Goal: Task Accomplishment & Management: Complete application form

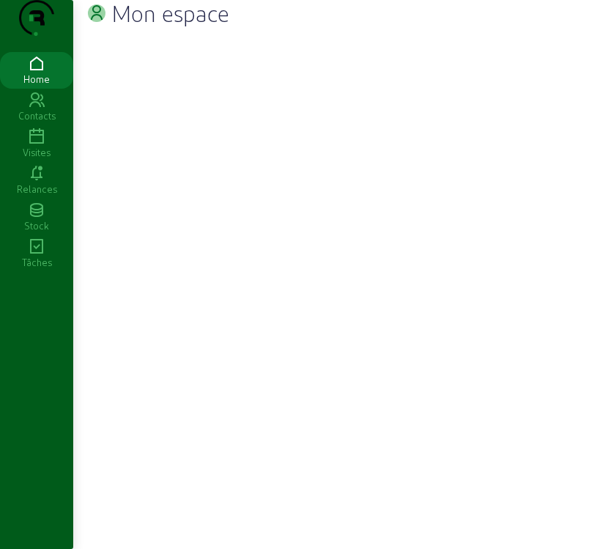
click at [42, 146] on icon at bounding box center [36, 137] width 73 height 18
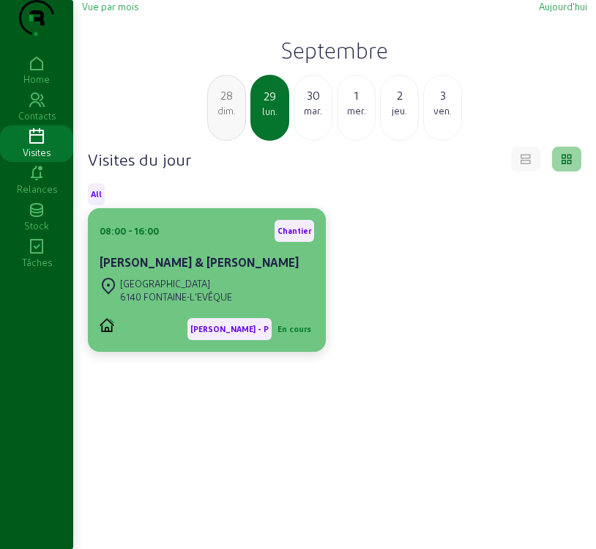
click at [182, 274] on div "08:00 - 16:00 [PERSON_NAME] & [PERSON_NAME]" at bounding box center [207, 247] width 215 height 54
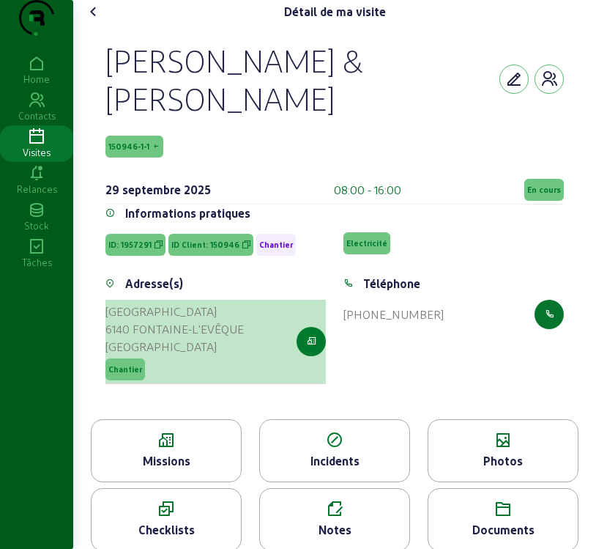
click at [310, 348] on icon "button" at bounding box center [312, 341] width 10 height 13
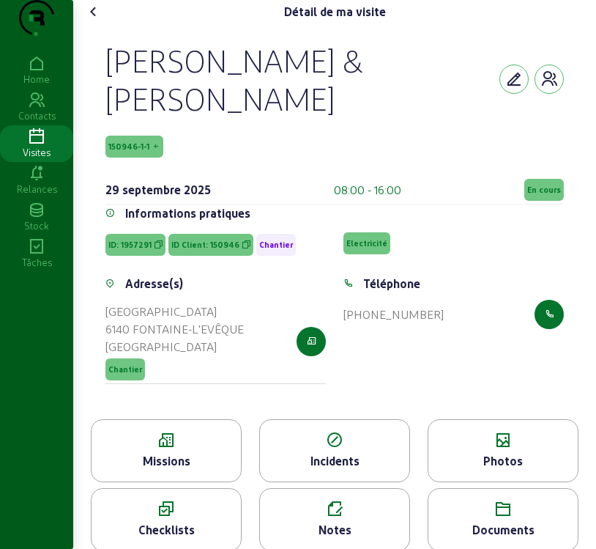
click at [138, 158] on span "150946-1-1" at bounding box center [134, 147] width 58 height 22
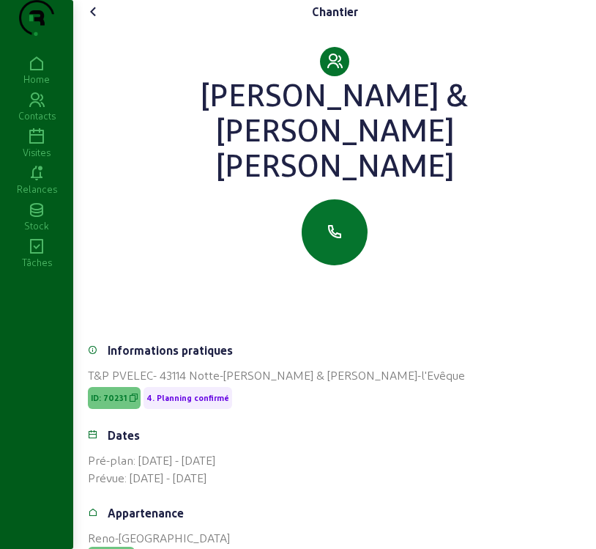
click at [98, 21] on icon at bounding box center [94, 12] width 18 height 18
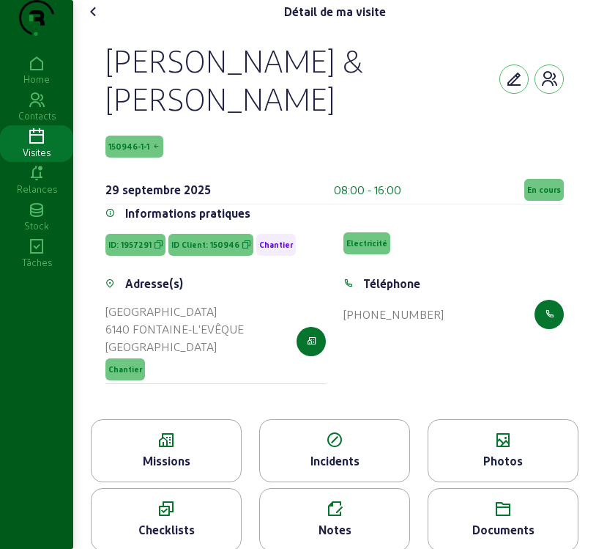
click at [197, 470] on div "Missions" at bounding box center [166, 461] width 149 height 18
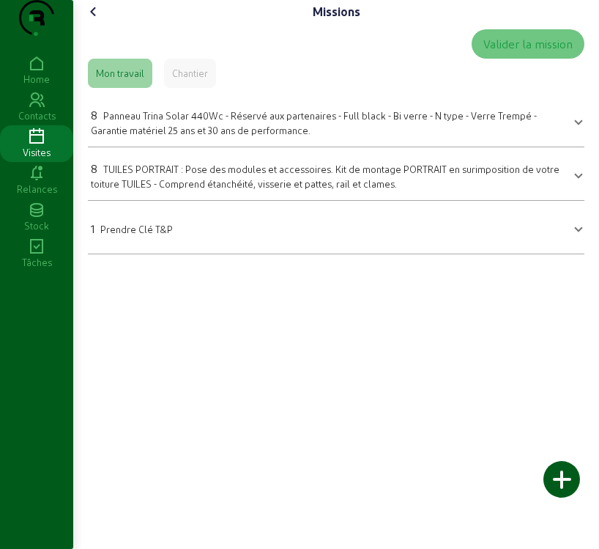
click at [207, 136] on span "Panneau Trina Solar 440Wc - Réservé aux partenaires - Full black - Bi verre - N…" at bounding box center [314, 123] width 446 height 26
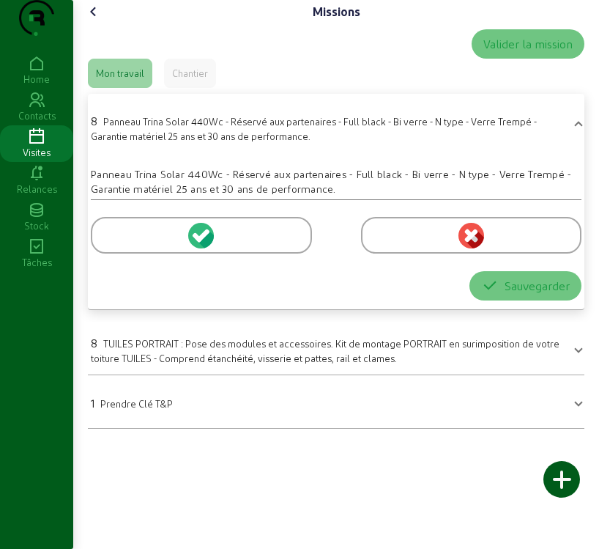
click at [208, 248] on icon at bounding box center [206, 239] width 16 height 18
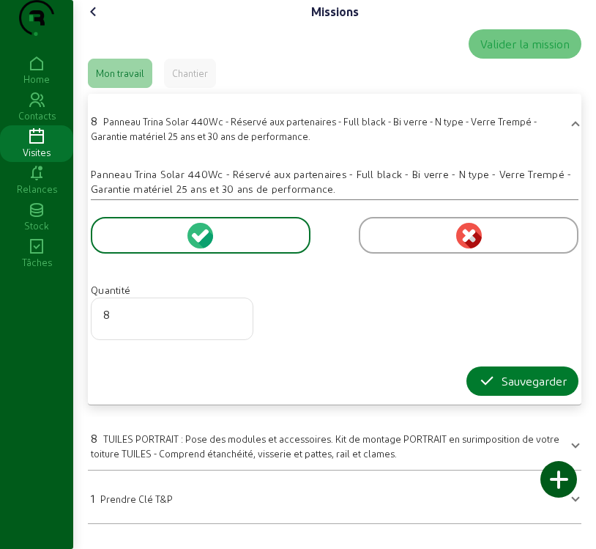
scroll to position [16, 0]
click at [544, 390] on div "Sauvegarder" at bounding box center [522, 381] width 89 height 18
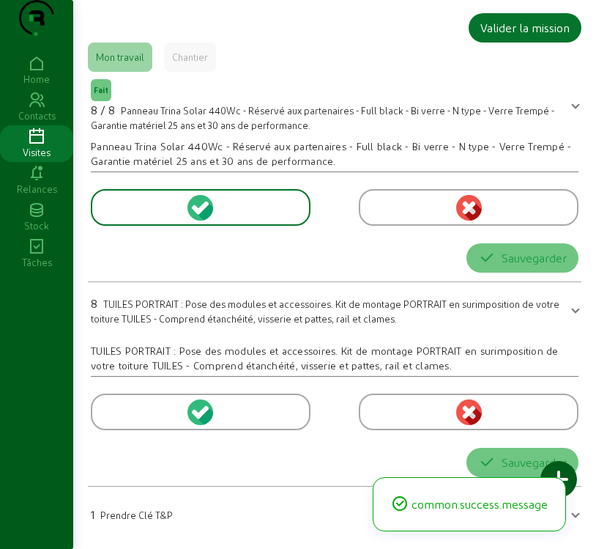
scroll to position [0, 0]
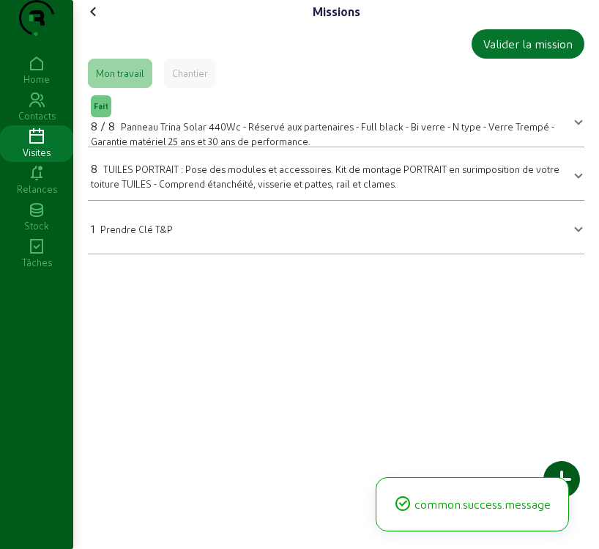
click at [214, 189] on span "TUILES PORTRAIT : Pose des modules et accessoires. Kit de montage PORTRAIT en s…" at bounding box center [325, 176] width 469 height 26
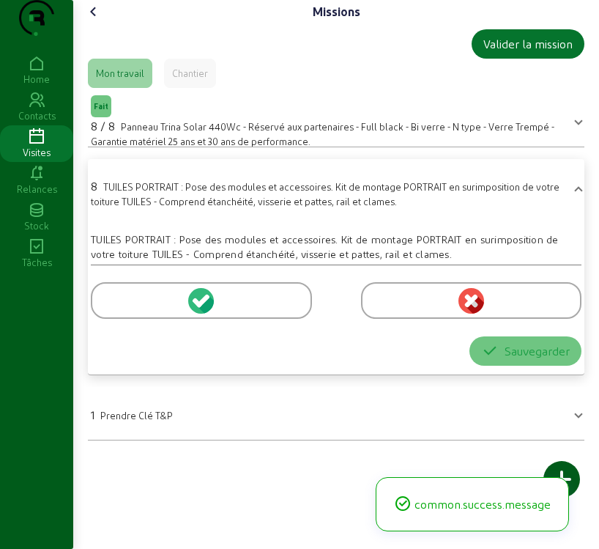
click at [200, 307] on icon at bounding box center [203, 300] width 13 height 13
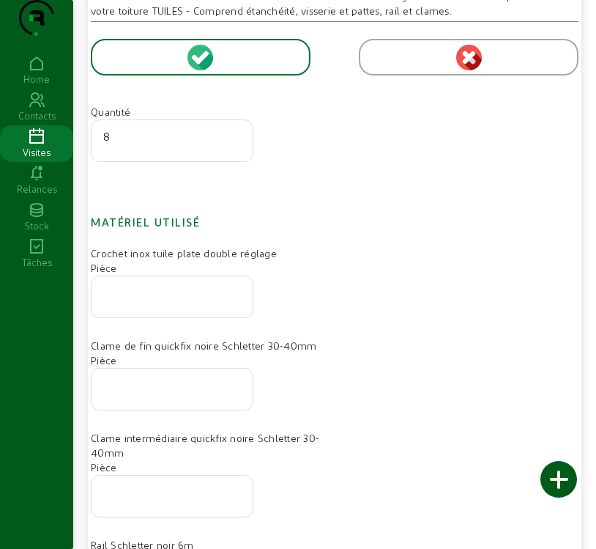
scroll to position [293, 0]
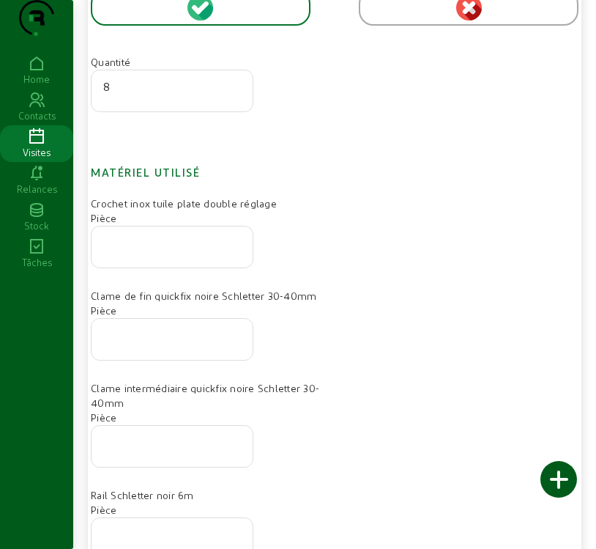
click at [139, 251] on input "number" at bounding box center [172, 243] width 138 height 18
type input "16"
click at [141, 344] on input "number" at bounding box center [172, 335] width 138 height 18
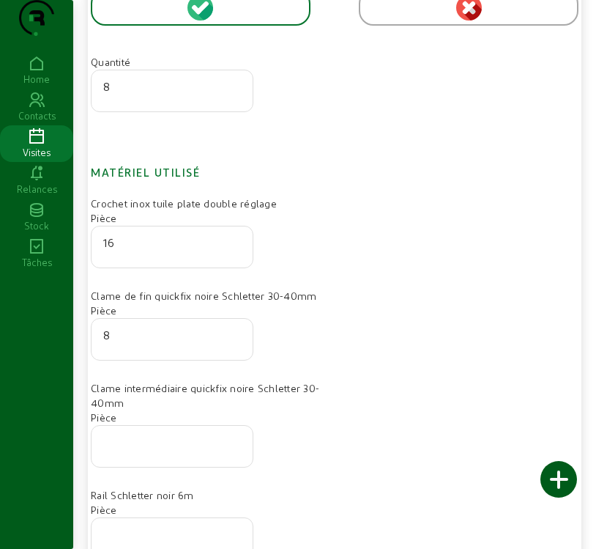
type input "8"
click at [157, 451] on input "number" at bounding box center [172, 442] width 138 height 18
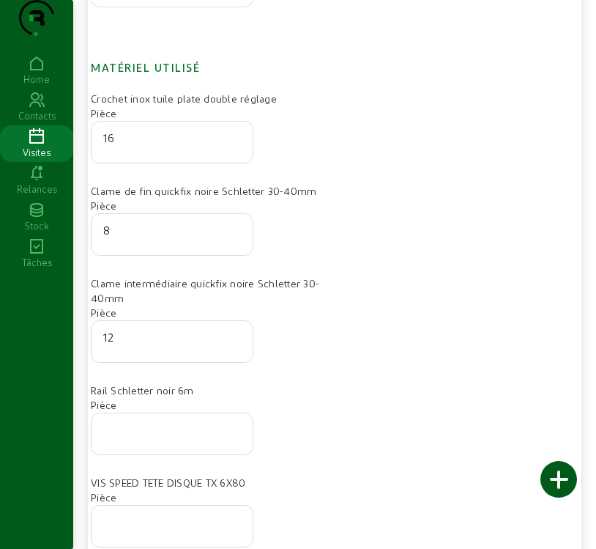
scroll to position [440, 0]
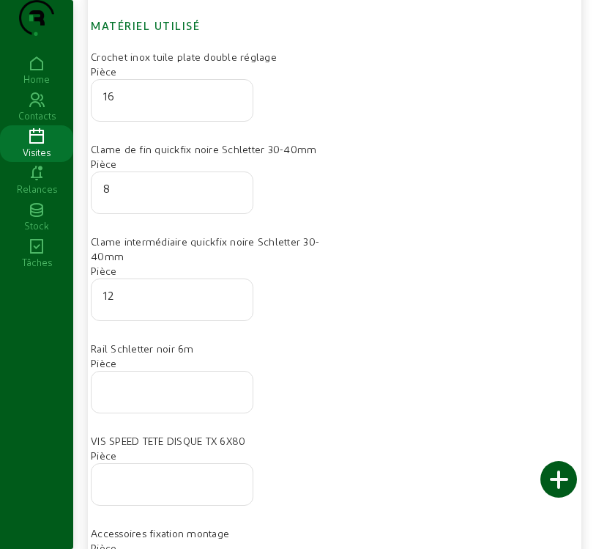
type input "12"
click at [105, 407] on div at bounding box center [172, 392] width 163 height 42
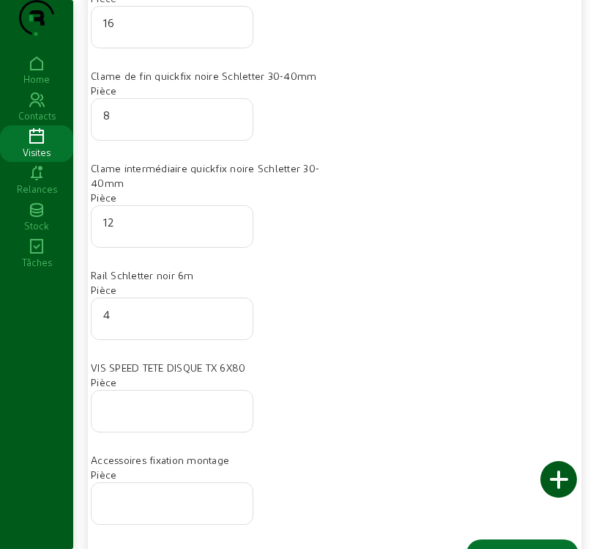
type input "4"
click at [196, 415] on input "number" at bounding box center [172, 407] width 138 height 18
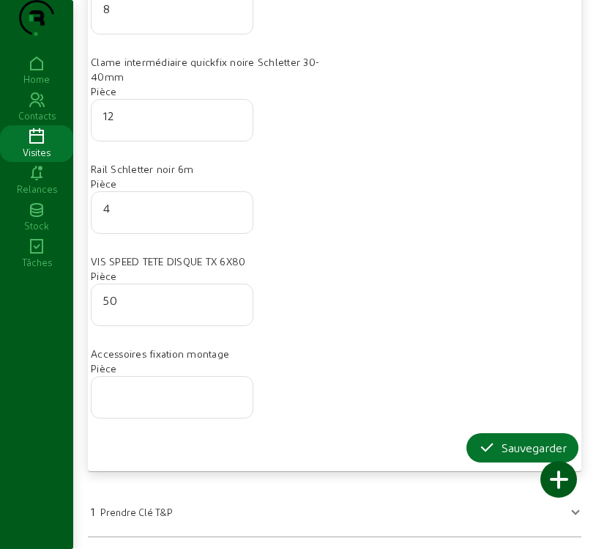
scroll to position [648, 0]
type input "50"
click at [518, 452] on div "Sauvegarder" at bounding box center [522, 448] width 89 height 18
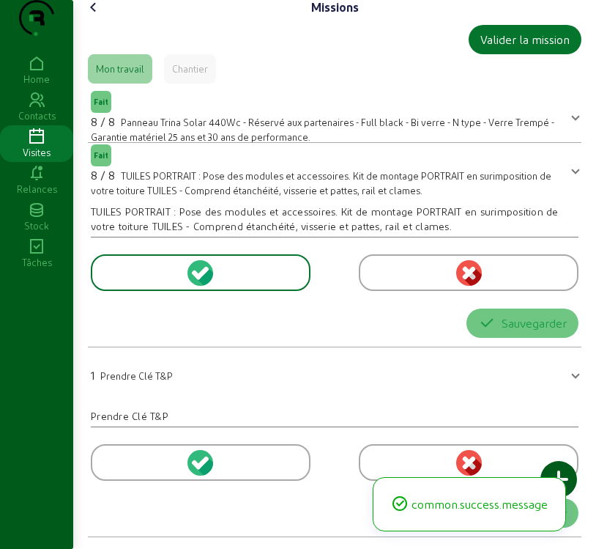
scroll to position [0, 0]
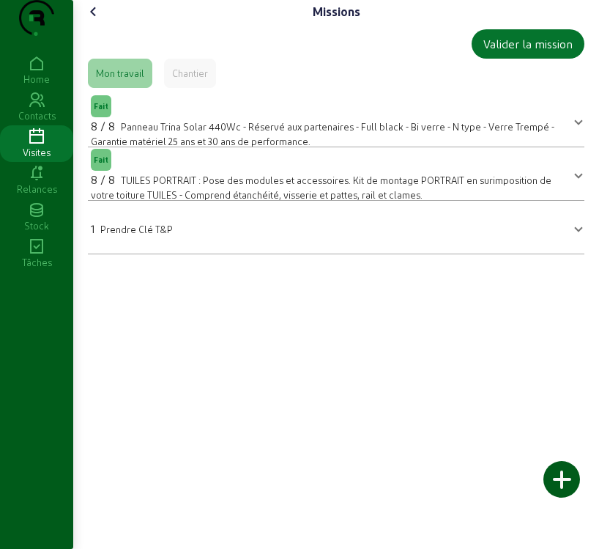
click at [576, 182] on span at bounding box center [579, 174] width 6 height 18
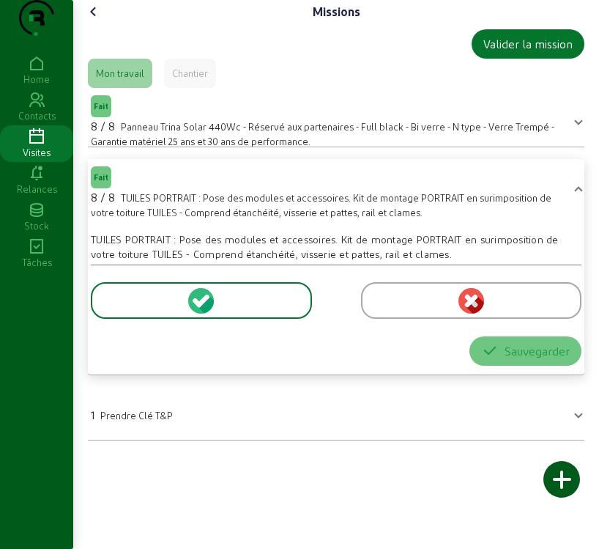
click at [200, 307] on icon at bounding box center [198, 302] width 10 height 10
click at [379, 262] on div "TUILES PORTRAIT : Pose des modules et accessoires. Kit de montage PORTRAIT en s…" at bounding box center [336, 246] width 491 height 29
click at [520, 366] on button "Sauvegarder" at bounding box center [526, 350] width 112 height 29
click at [512, 360] on div "Sauvegarder" at bounding box center [525, 351] width 89 height 18
click at [201, 307] on icon at bounding box center [203, 300] width 13 height 13
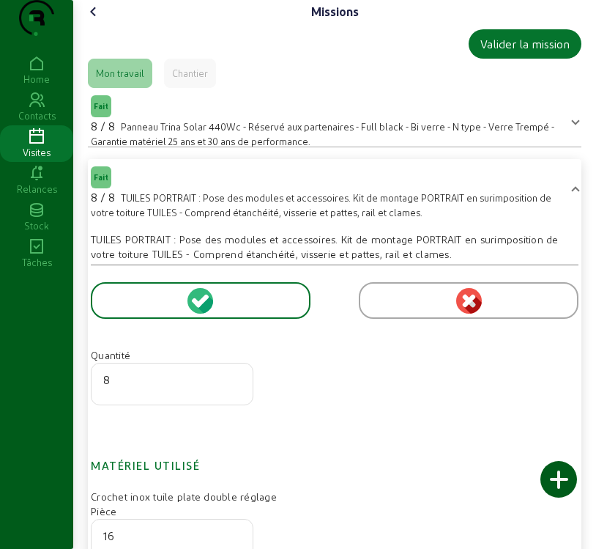
click at [549, 481] on div at bounding box center [559, 479] width 37 height 37
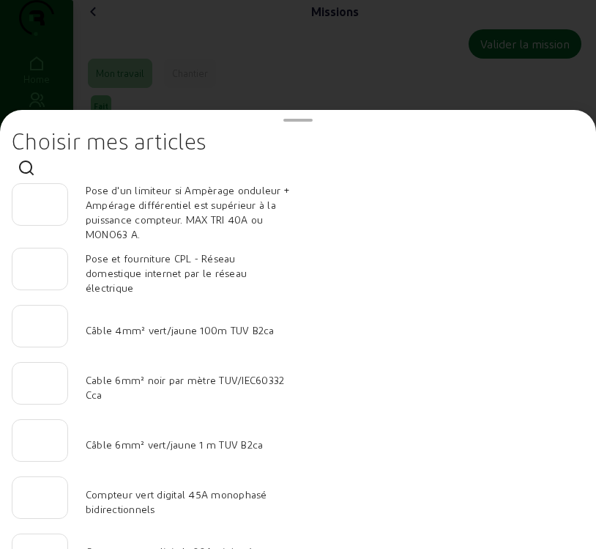
click at [43, 445] on input "number" at bounding box center [40, 436] width 32 height 18
type input "15"
click at [28, 376] on div at bounding box center [40, 383] width 56 height 42
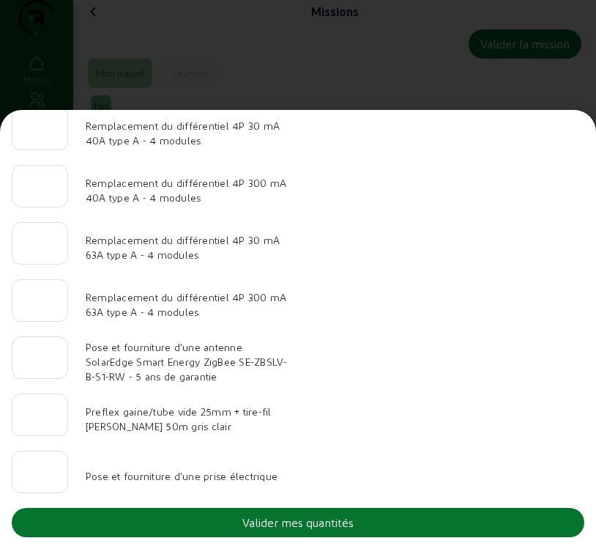
scroll to position [1517, 0]
type input "30"
click at [343, 519] on div "Valider mes quantités" at bounding box center [297, 523] width 111 height 18
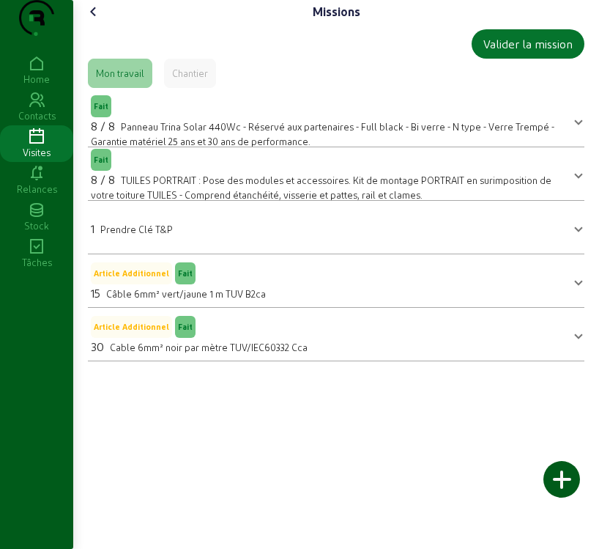
click at [95, 21] on icon at bounding box center [94, 12] width 18 height 18
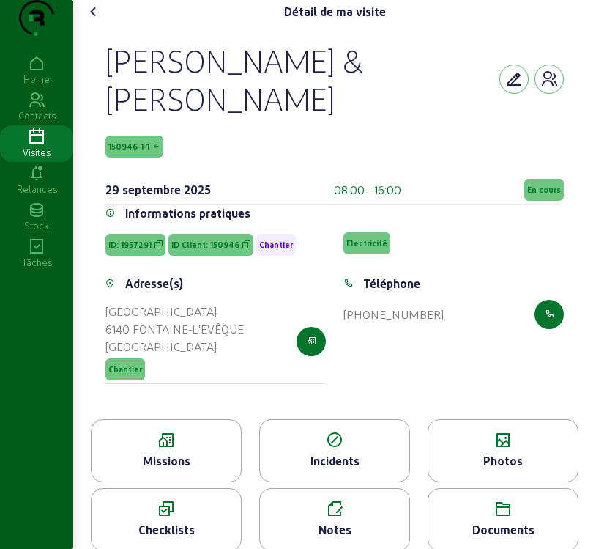
scroll to position [43, 0]
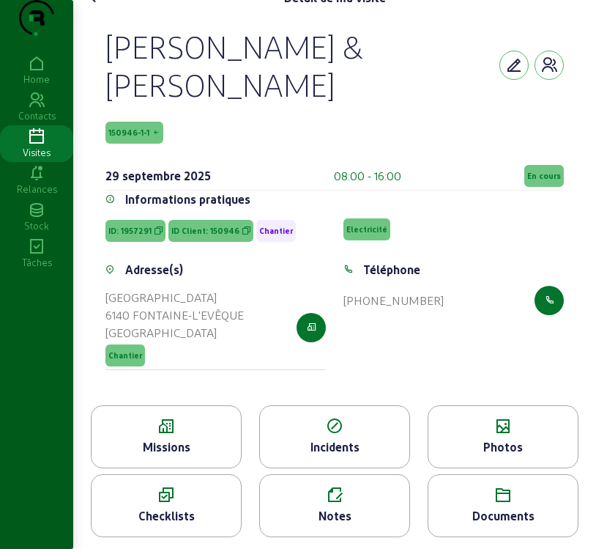
click at [533, 453] on div "Photos" at bounding box center [503, 447] width 149 height 18
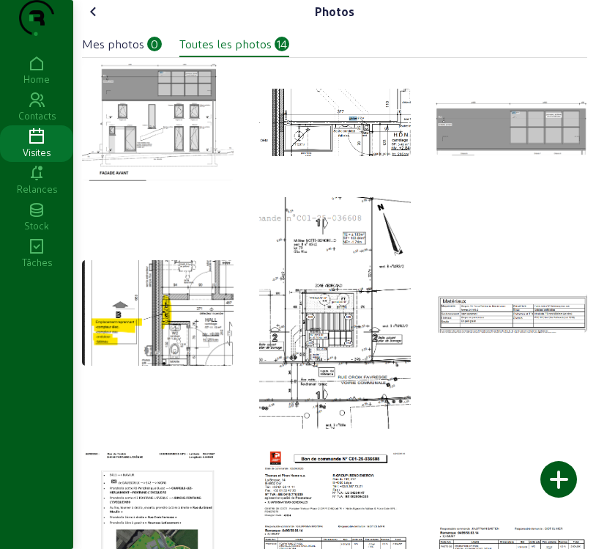
click at [133, 57] on div "Mes photos 0 Toutes les photos 14" at bounding box center [335, 40] width 506 height 34
click at [133, 53] on div "Mes photos" at bounding box center [113, 44] width 62 height 18
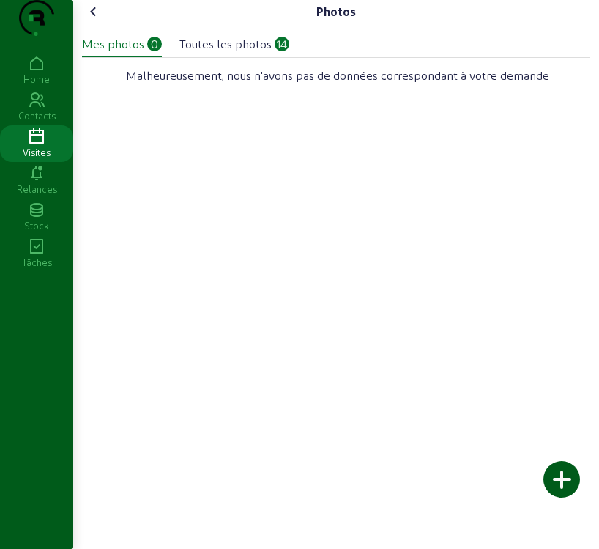
click at [563, 478] on div at bounding box center [562, 479] width 37 height 37
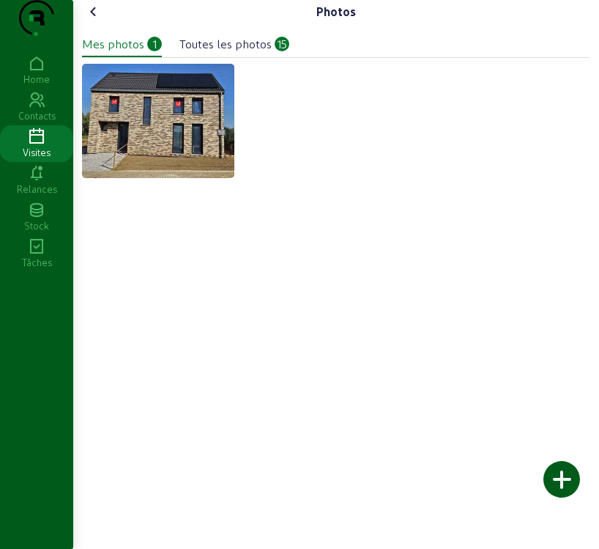
click at [565, 475] on div at bounding box center [562, 479] width 37 height 37
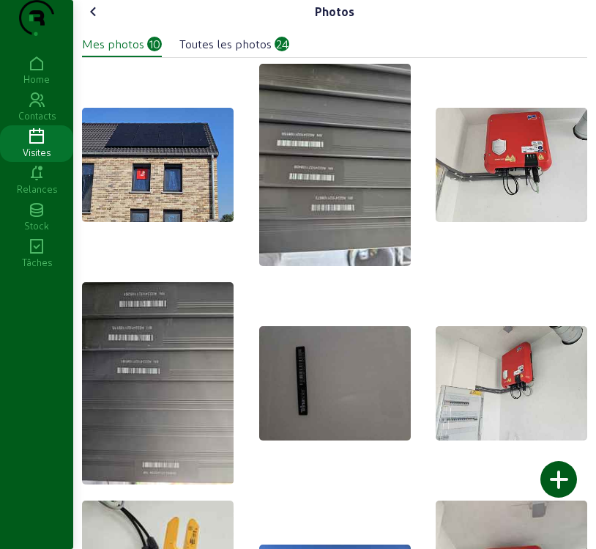
click at [547, 484] on div at bounding box center [559, 479] width 37 height 37
click at [99, 21] on icon at bounding box center [94, 12] width 18 height 18
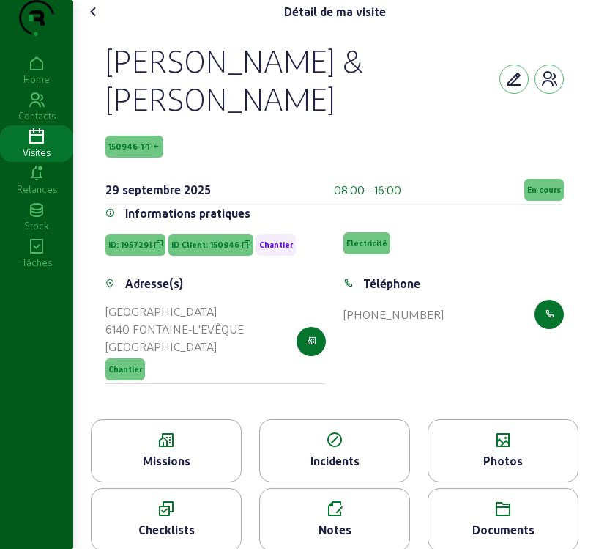
click at [514, 470] on div "Photos" at bounding box center [503, 461] width 149 height 18
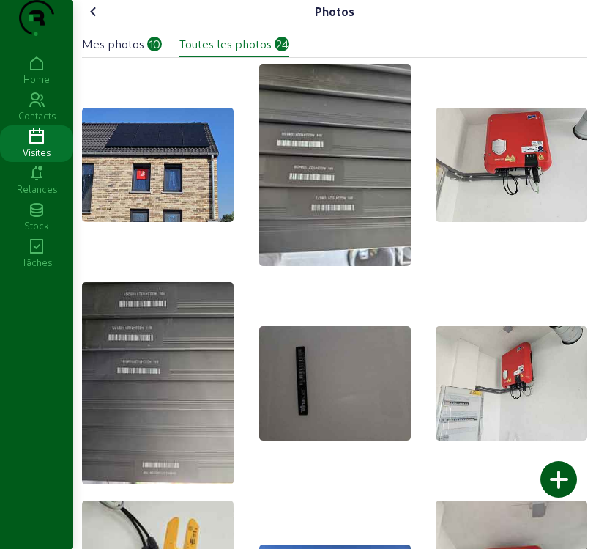
click at [95, 21] on icon at bounding box center [94, 12] width 18 height 18
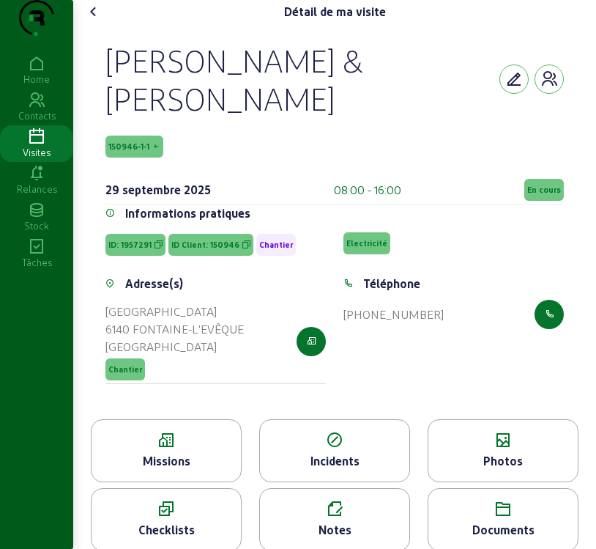
click at [540, 195] on span "En cours" at bounding box center [544, 190] width 34 height 10
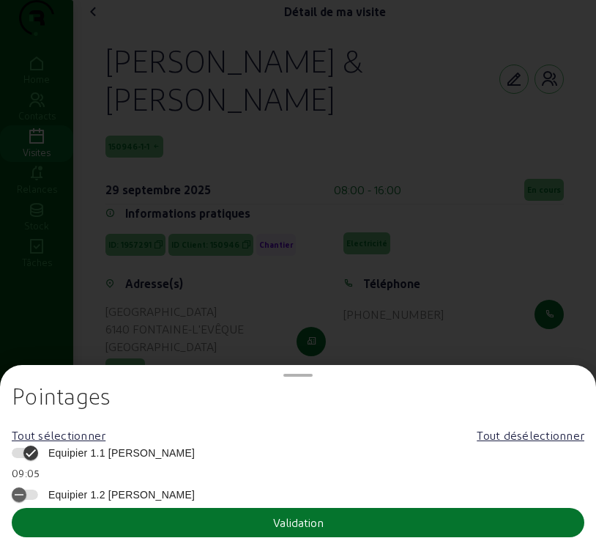
click at [75, 449] on span "Equipier 1.1 [PERSON_NAME]" at bounding box center [118, 452] width 154 height 15
click at [38, 449] on button "Equipier 1.1 [PERSON_NAME]" at bounding box center [25, 453] width 26 height 10
click at [119, 528] on button "Validation" at bounding box center [298, 522] width 573 height 29
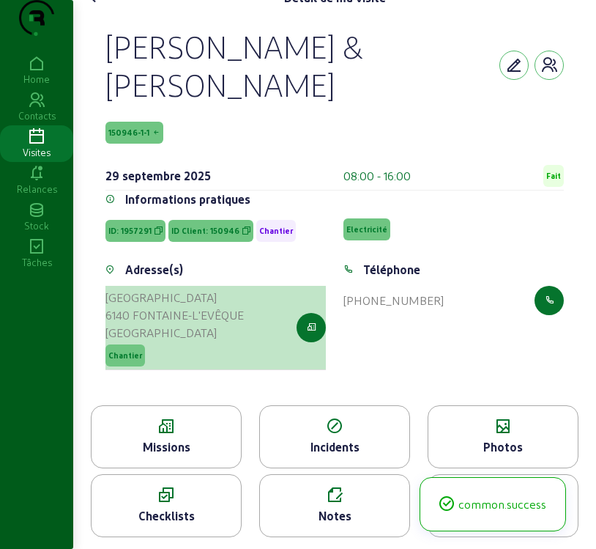
scroll to position [43, 0]
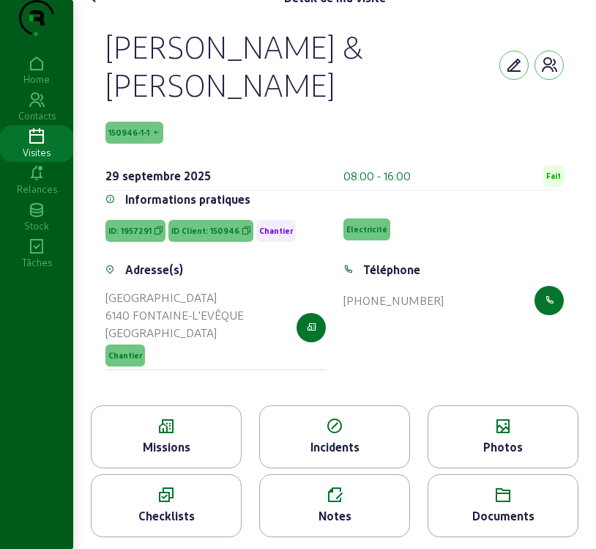
click at [167, 434] on icon at bounding box center [166, 427] width 149 height 18
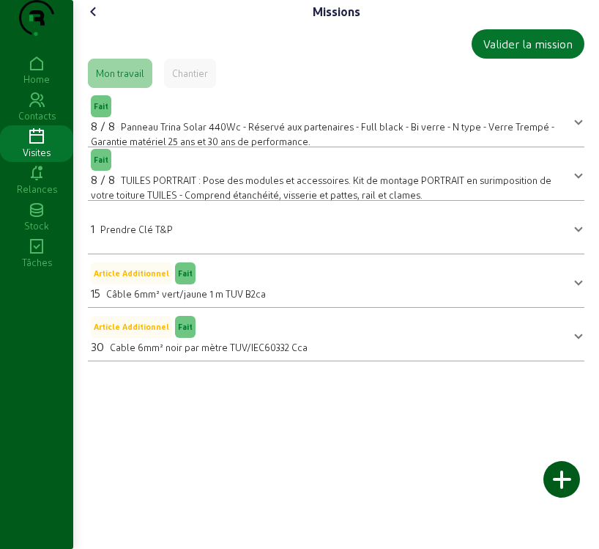
click at [94, 21] on icon at bounding box center [94, 12] width 18 height 18
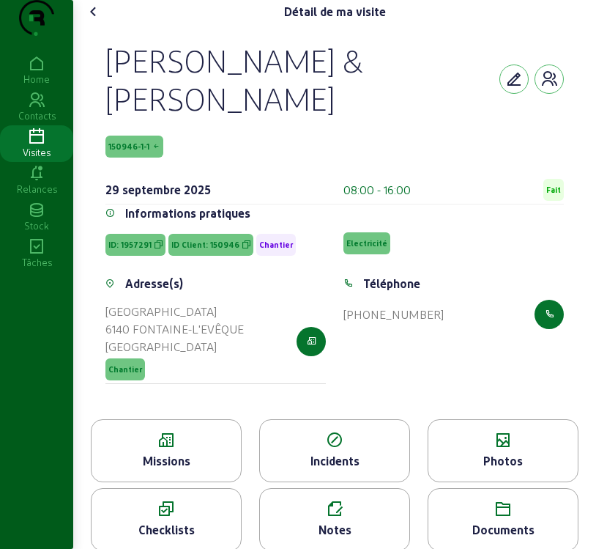
click at [552, 195] on span "Fait" at bounding box center [554, 190] width 15 height 10
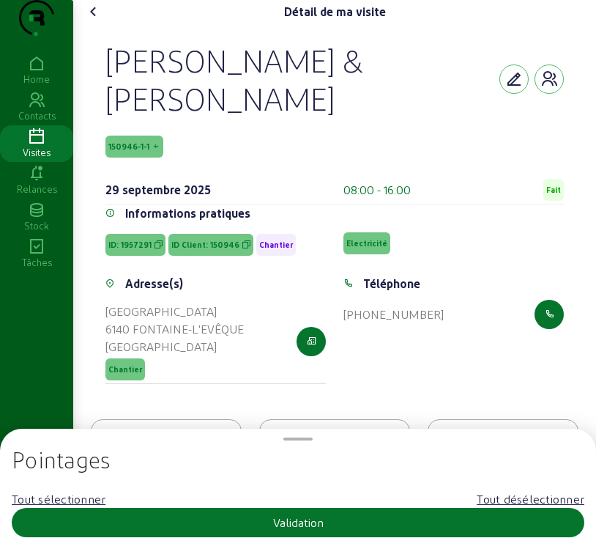
click at [552, 195] on span "Fait" at bounding box center [554, 190] width 15 height 10
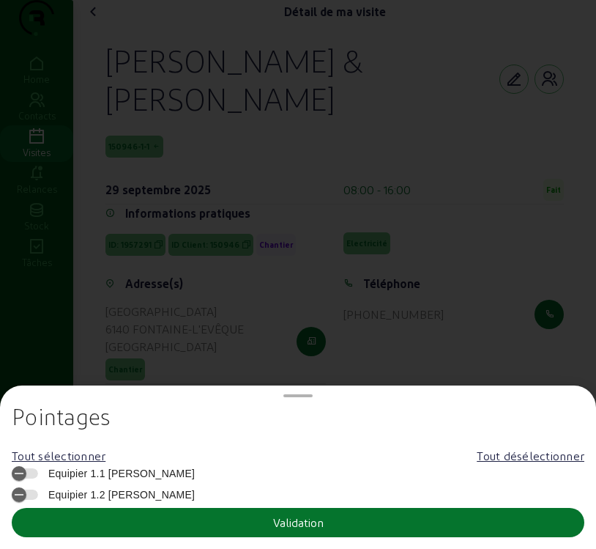
click at [548, 217] on div at bounding box center [298, 274] width 596 height 549
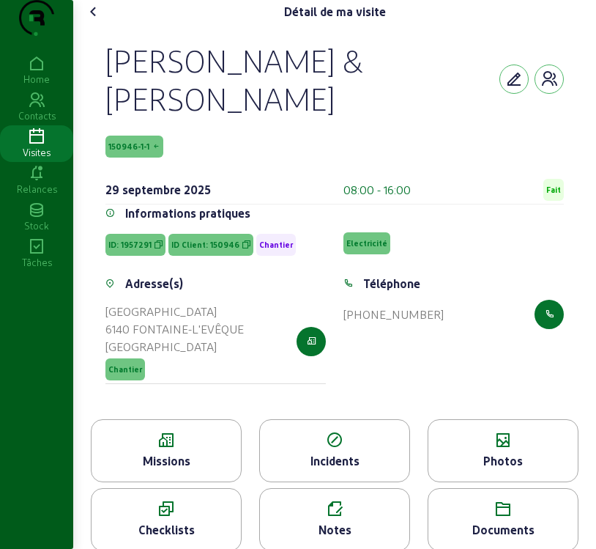
click at [548, 195] on span "Fait" at bounding box center [554, 190] width 15 height 10
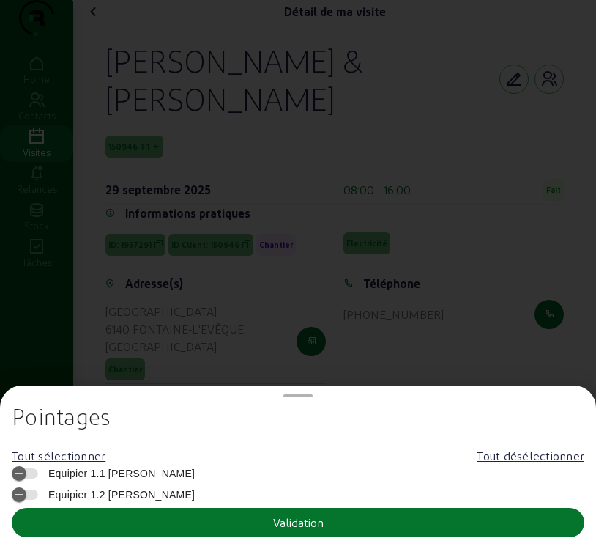
click at [130, 464] on div "Tout sélectionner Tout désélectionner" at bounding box center [298, 456] width 573 height 18
click at [128, 471] on span "Equipier 1.1 [PERSON_NAME]" at bounding box center [118, 473] width 154 height 15
click at [38, 471] on button "Equipier 1.1 [PERSON_NAME]" at bounding box center [25, 473] width 26 height 10
click at [153, 521] on button "Validation" at bounding box center [298, 522] width 573 height 29
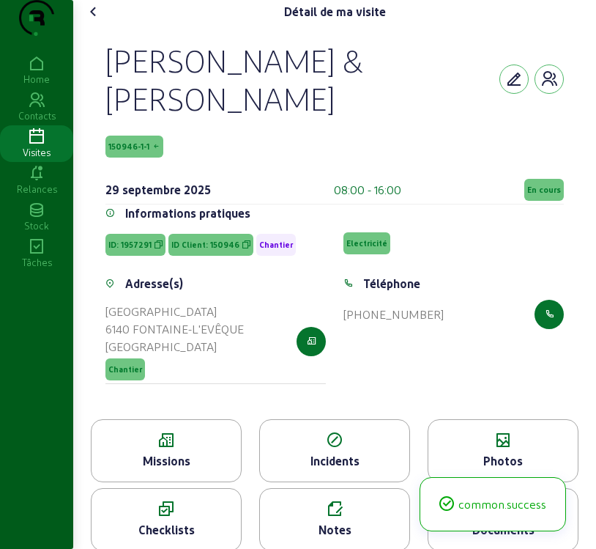
click at [544, 201] on span "En cours" at bounding box center [545, 190] width 40 height 22
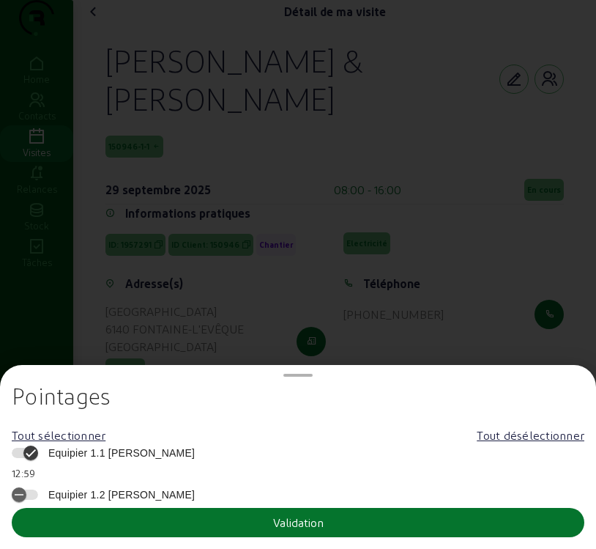
click at [66, 453] on span "Equipier 1.1 [PERSON_NAME]" at bounding box center [118, 452] width 154 height 15
click at [38, 453] on button "Equipier 1.1 [PERSON_NAME]" at bounding box center [25, 453] width 26 height 10
click at [147, 533] on button "Validation" at bounding box center [298, 522] width 573 height 29
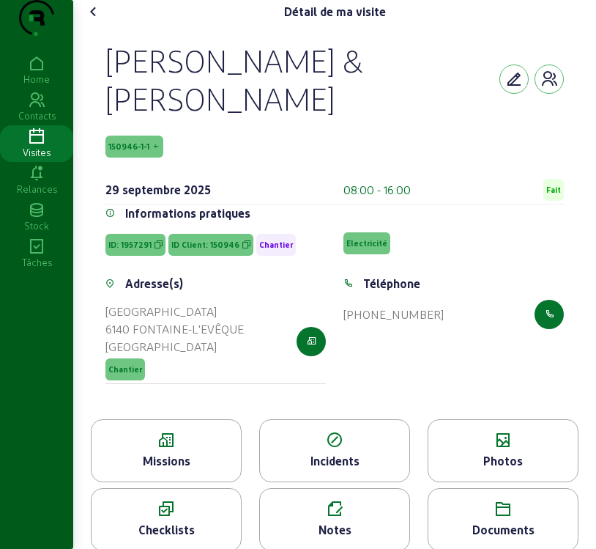
click at [97, 21] on icon at bounding box center [94, 12] width 18 height 18
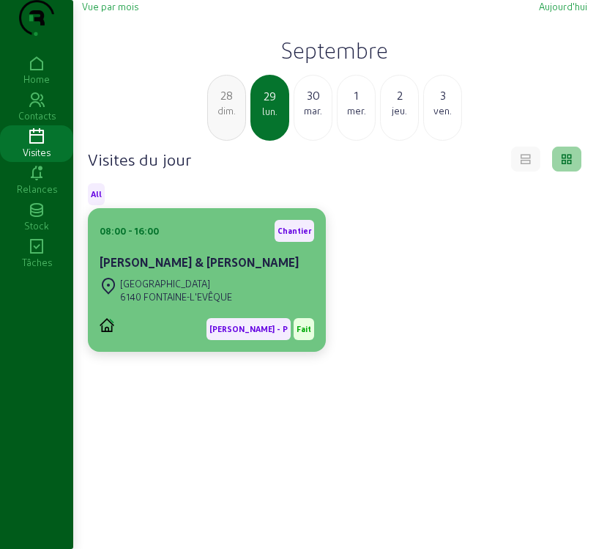
click at [206, 242] on div "08:00 - 16:00 Chantier" at bounding box center [207, 231] width 215 height 22
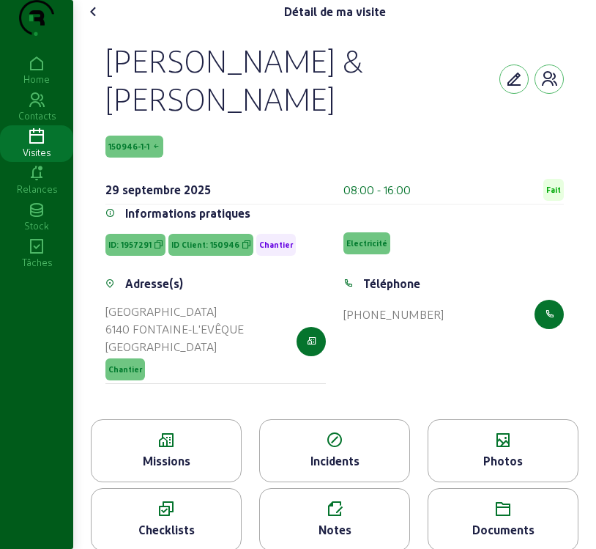
click at [192, 470] on div "Missions" at bounding box center [166, 461] width 149 height 18
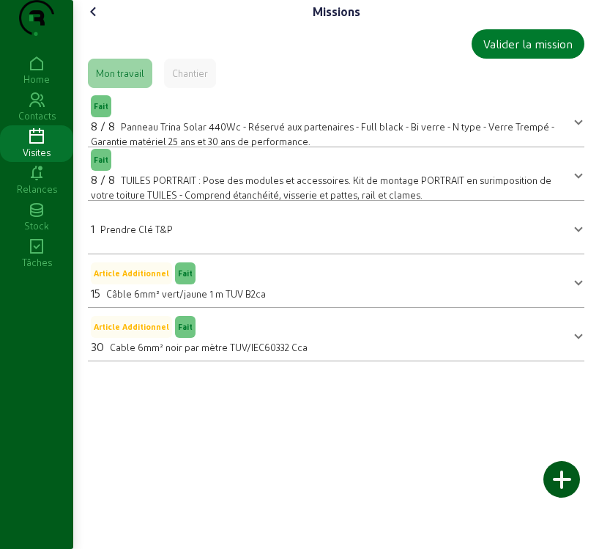
click at [535, 53] on div "Valider la mission" at bounding box center [528, 44] width 89 height 18
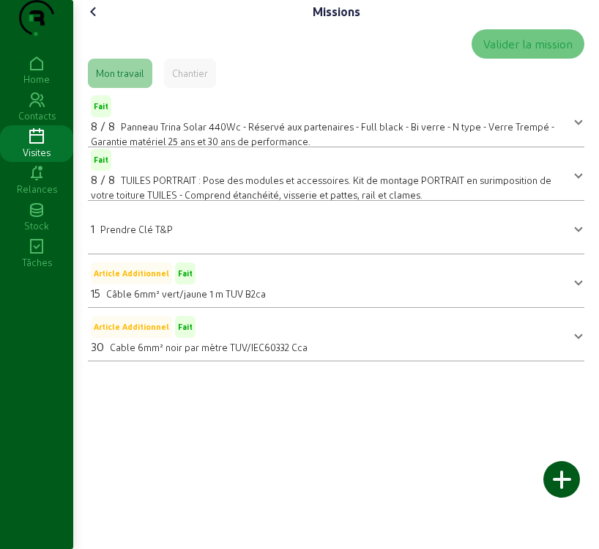
click at [182, 80] on div "Chantier" at bounding box center [190, 73] width 36 height 13
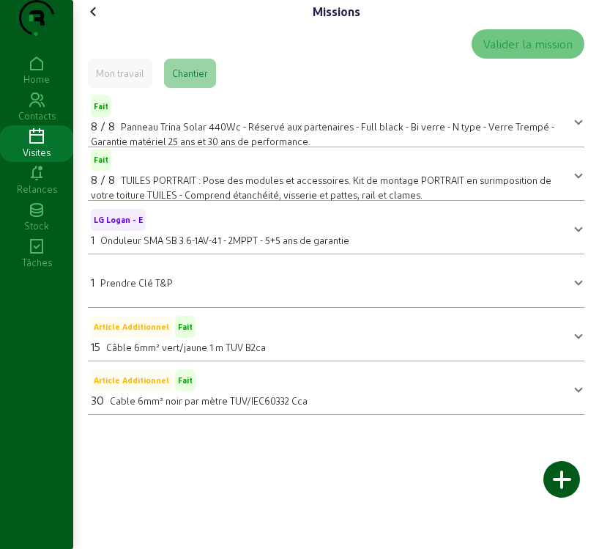
click at [91, 21] on icon at bounding box center [94, 12] width 18 height 18
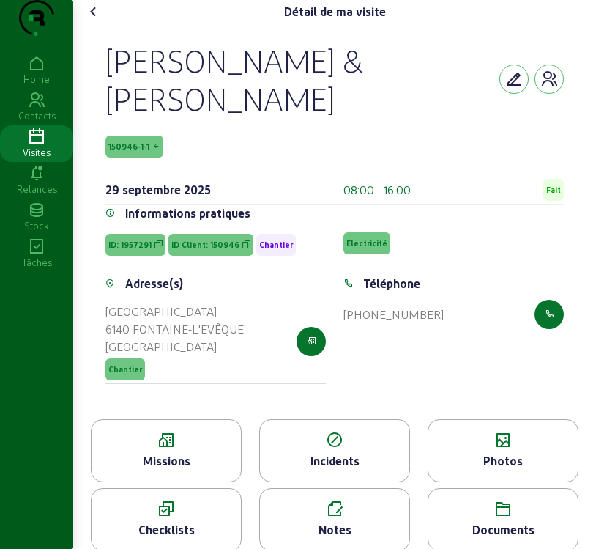
click at [46, 146] on icon at bounding box center [36, 137] width 73 height 18
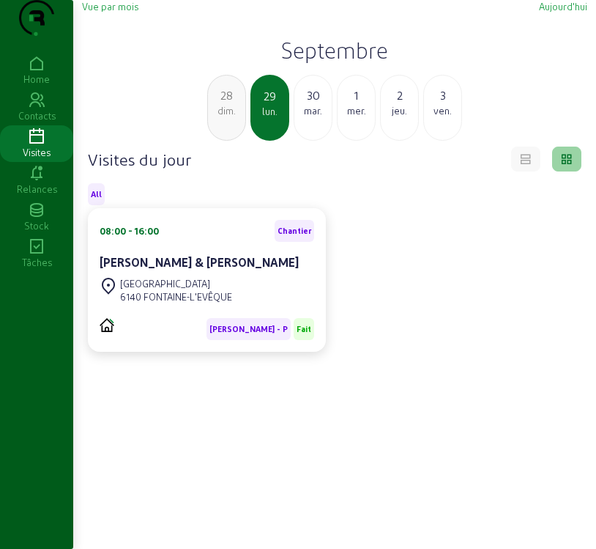
click at [316, 117] on div "mar." at bounding box center [313, 110] width 37 height 13
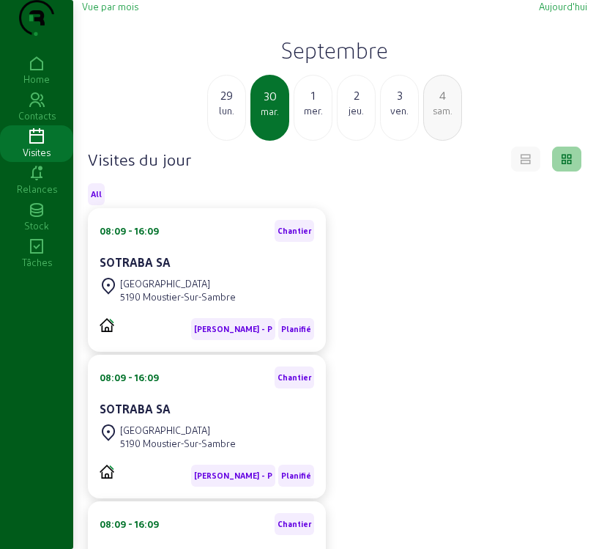
click at [112, 12] on span "Vue par mois" at bounding box center [110, 6] width 56 height 11
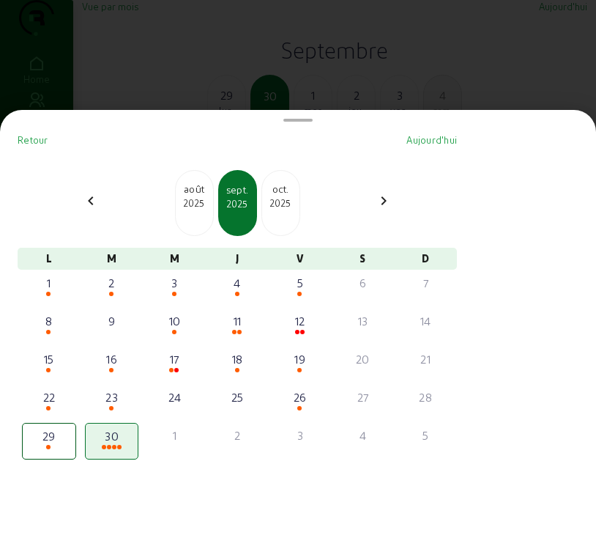
click at [288, 207] on div "2025" at bounding box center [280, 202] width 37 height 13
